Goal: Task Accomplishment & Management: Use online tool/utility

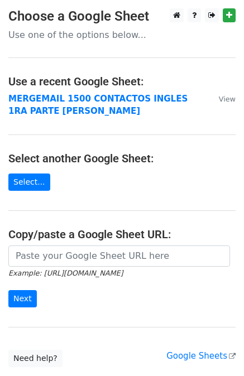
click at [86, 101] on strong "MERGEMAIL 1500 CONTACTOS INGLES 1RA PARTE JOAN" at bounding box center [97, 105] width 179 height 23
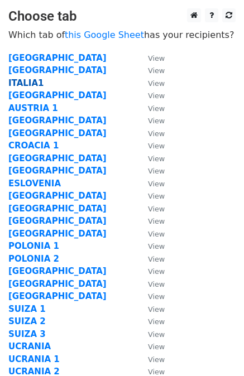
click at [28, 84] on strong "ITALIA1" at bounding box center [25, 83] width 35 height 10
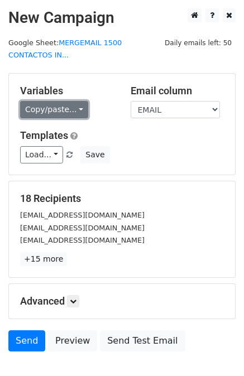
click at [76, 101] on link "Copy/paste..." at bounding box center [54, 109] width 68 height 17
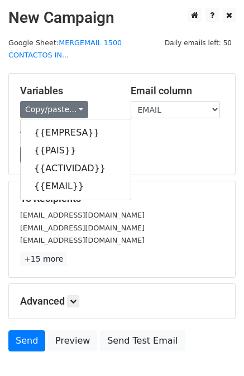
click at [83, 85] on h5 "Variables" at bounding box center [67, 91] width 94 height 12
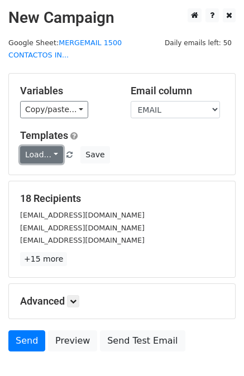
click at [46, 146] on link "Load..." at bounding box center [41, 154] width 43 height 17
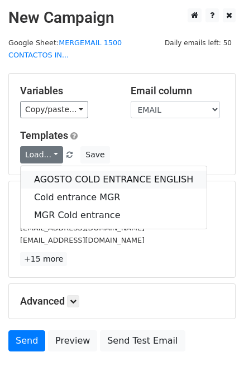
click at [59, 171] on link "AGOSTO COLD ENTRANCE ENGLISH" at bounding box center [114, 180] width 186 height 18
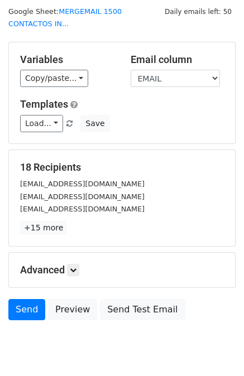
scroll to position [56, 0]
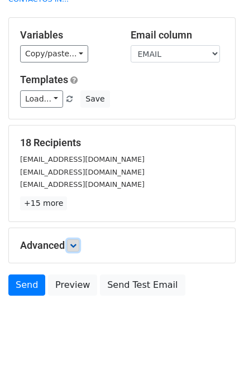
click at [70, 239] on link at bounding box center [73, 245] width 12 height 12
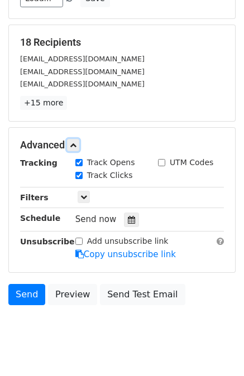
scroll to position [165, 0]
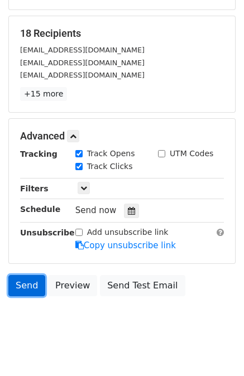
click at [25, 275] on link "Send" at bounding box center [26, 285] width 37 height 21
